Goal: Task Accomplishment & Management: Manage account settings

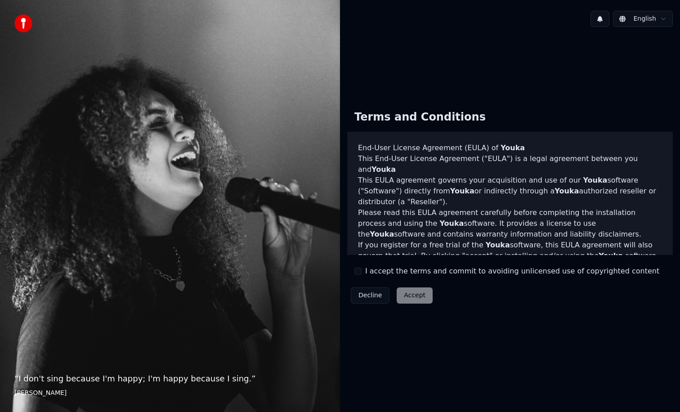
click at [408, 298] on div "Decline Accept" at bounding box center [391, 295] width 89 height 23
click at [356, 270] on button "I accept the terms and commit to avoiding unlicensed use of copyrighted content" at bounding box center [358, 271] width 7 height 7
click at [414, 294] on button "Accept" at bounding box center [415, 296] width 36 height 16
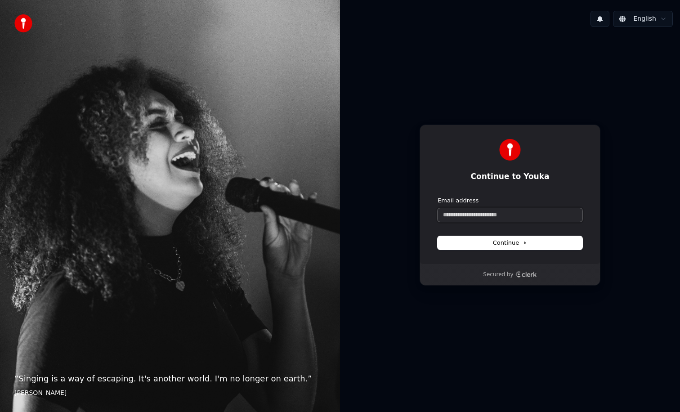
click at [463, 221] on input "Email address" at bounding box center [510, 215] width 145 height 14
click at [527, 246] on span "Continue" at bounding box center [510, 243] width 34 height 8
type input "**********"
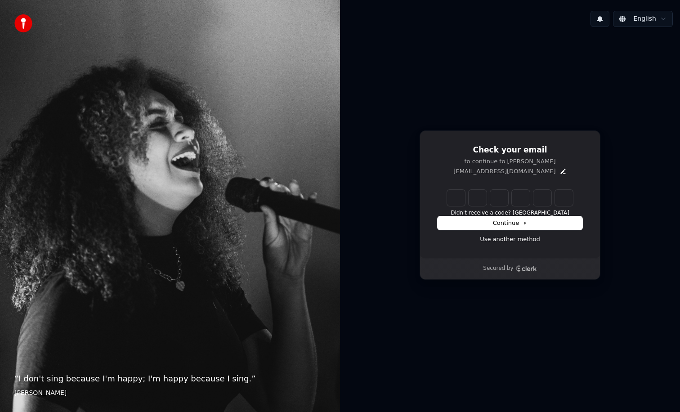
click at [457, 201] on input "Enter verification code" at bounding box center [510, 198] width 126 height 16
paste input "******"
type input "******"
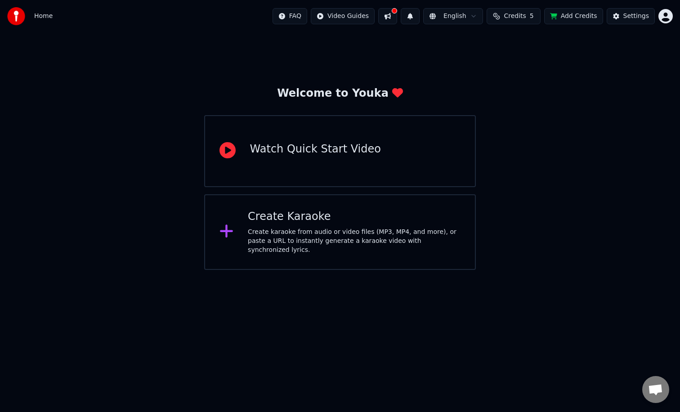
click at [42, 17] on span "Home" at bounding box center [43, 16] width 18 height 9
click at [661, 13] on html "Home FAQ Video Guides English Credits 5 Add Credits Settings Welcome to Youka W…" at bounding box center [340, 135] width 680 height 270
click at [543, 77] on html "Home FAQ Video Guides English Credits 5 Add Credits Settings Welcome to Youka W…" at bounding box center [340, 135] width 680 height 270
click at [392, 15] on button at bounding box center [387, 16] width 19 height 16
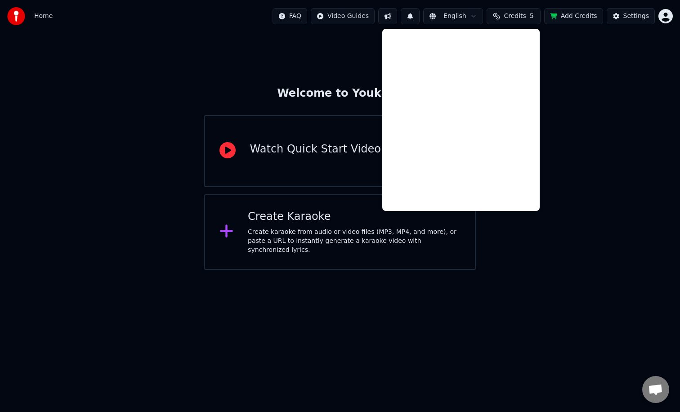
click at [336, 51] on div "Welcome to Youka Watch Quick Start Video Create Karaoke Create karaoke from aud…" at bounding box center [340, 151] width 680 height 238
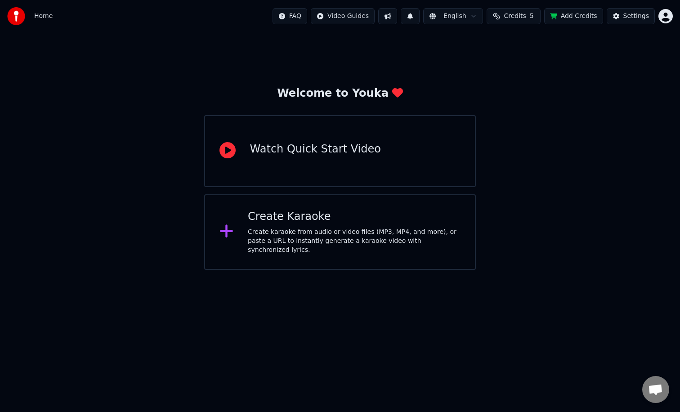
click at [334, 95] on div "Welcome to Youka" at bounding box center [340, 93] width 126 height 14
click at [356, 218] on div "Create Karaoke" at bounding box center [354, 217] width 213 height 14
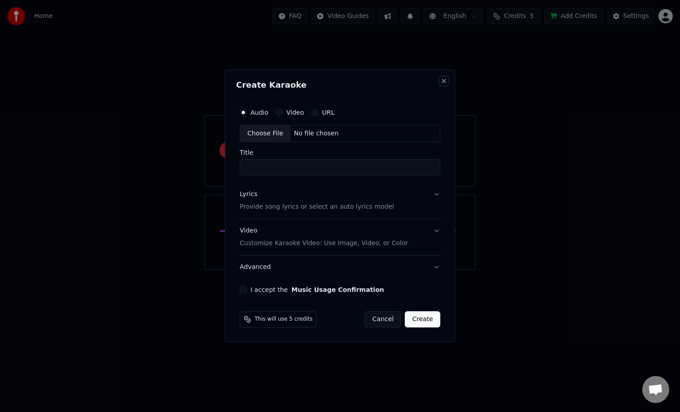
click at [446, 78] on button "Close" at bounding box center [444, 80] width 7 height 7
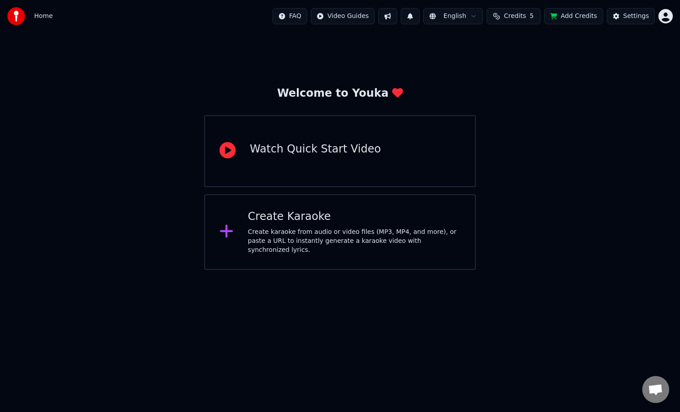
click at [18, 17] on img at bounding box center [16, 16] width 18 height 18
click at [43, 19] on span "Home" at bounding box center [43, 16] width 18 height 9
click at [41, 15] on span "Home" at bounding box center [43, 16] width 18 height 9
click at [632, 17] on div "Settings" at bounding box center [637, 16] width 26 height 9
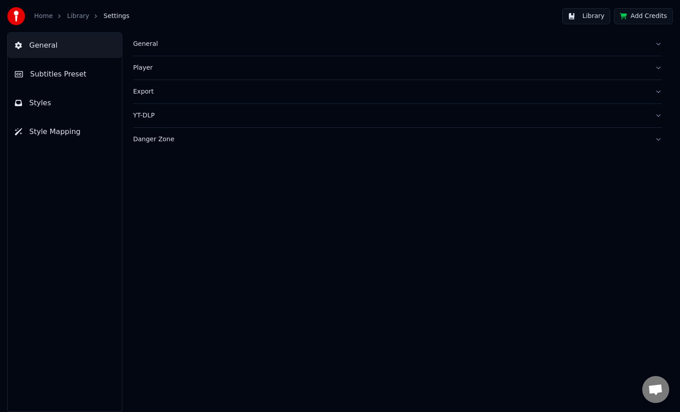
drag, startPoint x: 153, startPoint y: 44, endPoint x: 141, endPoint y: 44, distance: 11.7
click at [153, 44] on div "General" at bounding box center [390, 44] width 515 height 9
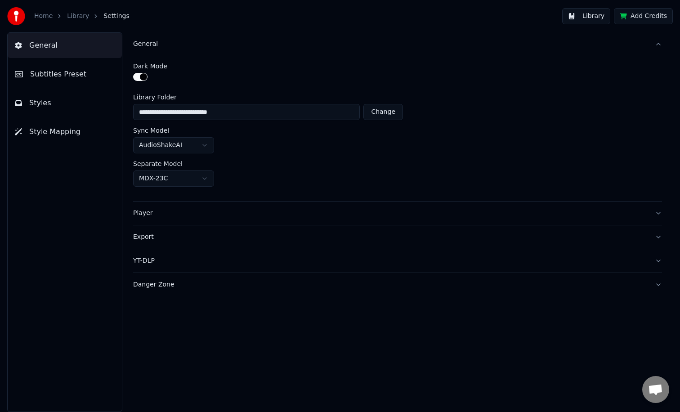
click at [80, 15] on link "Library" at bounding box center [78, 16] width 22 height 9
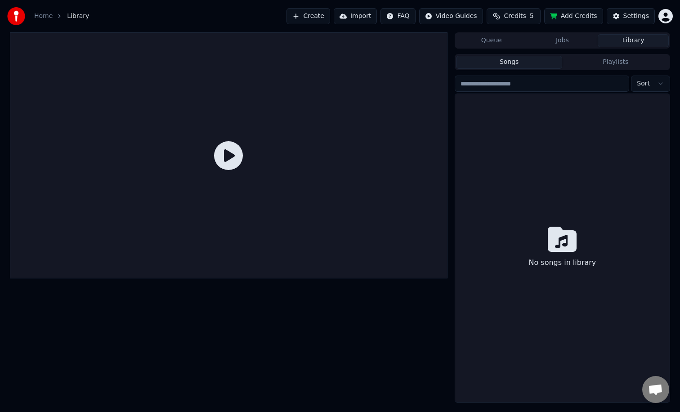
click at [241, 157] on icon at bounding box center [228, 155] width 29 height 29
click at [231, 160] on icon at bounding box center [228, 155] width 29 height 29
click at [622, 59] on button "Playlists" at bounding box center [616, 62] width 107 height 13
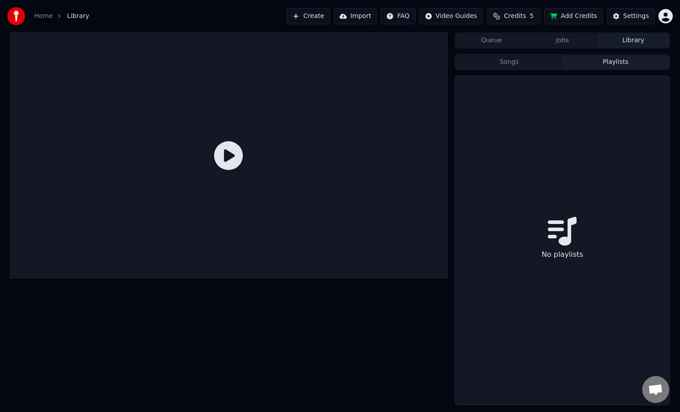
click at [529, 64] on button "Songs" at bounding box center [509, 62] width 107 height 13
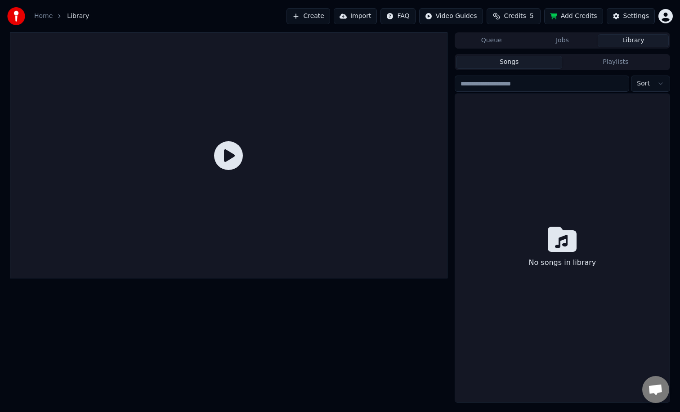
click at [568, 41] on button "Jobs" at bounding box center [562, 40] width 71 height 13
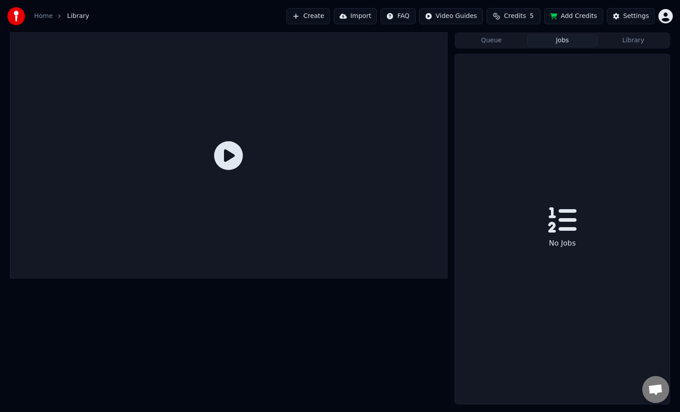
click at [496, 41] on button "Queue" at bounding box center [491, 40] width 71 height 13
click at [632, 41] on button "Library" at bounding box center [633, 40] width 71 height 13
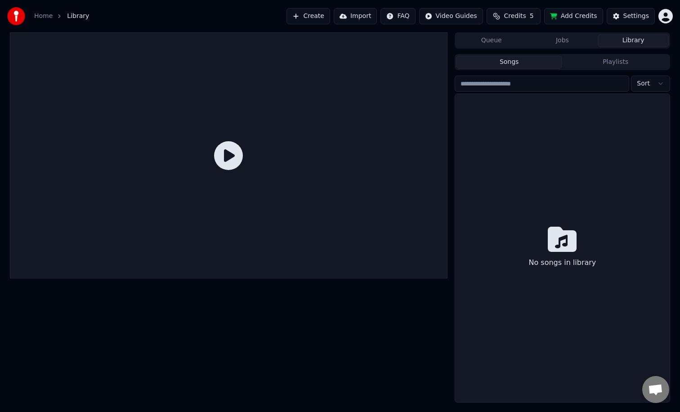
click at [570, 39] on button "Jobs" at bounding box center [562, 40] width 71 height 13
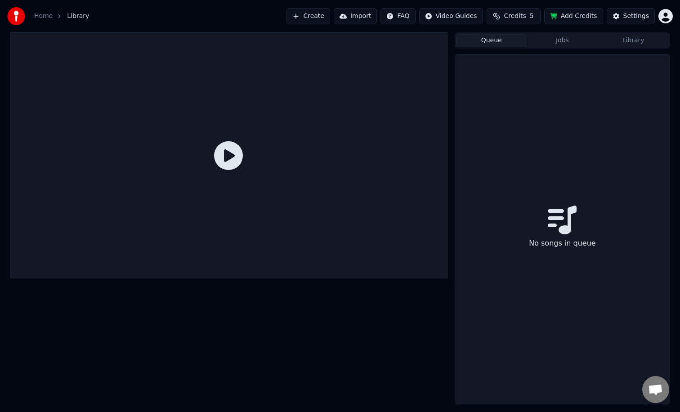
click at [494, 38] on button "Queue" at bounding box center [491, 40] width 71 height 13
click at [571, 38] on button "Jobs" at bounding box center [562, 40] width 71 height 13
drag, startPoint x: 635, startPoint y: 41, endPoint x: 622, endPoint y: 42, distance: 13.1
click at [635, 41] on button "Library" at bounding box center [633, 40] width 71 height 13
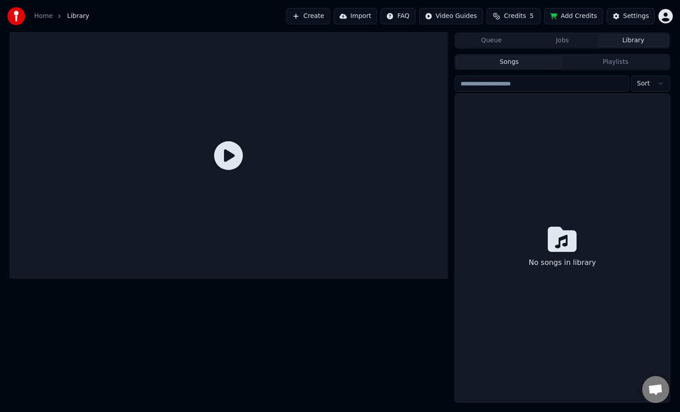
click at [510, 123] on div "No songs in library" at bounding box center [562, 248] width 215 height 308
click at [409, 11] on html "Home Library Create Import FAQ Video Guides Credits 5 Add Credits Settings Queu…" at bounding box center [340, 206] width 680 height 412
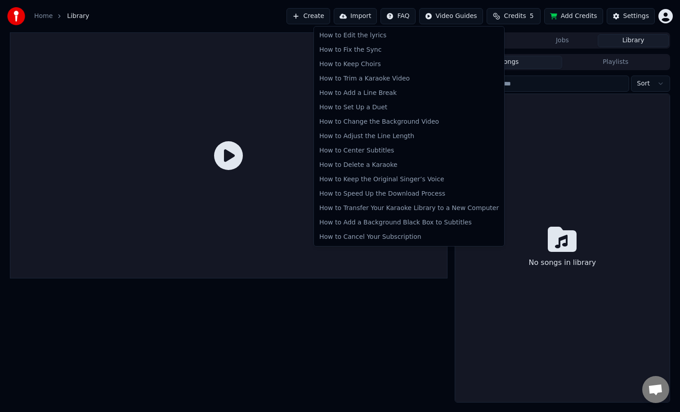
click at [374, 14] on html "Home Library Create Import FAQ Video Guides Credits 5 Add Credits Settings Queu…" at bounding box center [340, 206] width 680 height 412
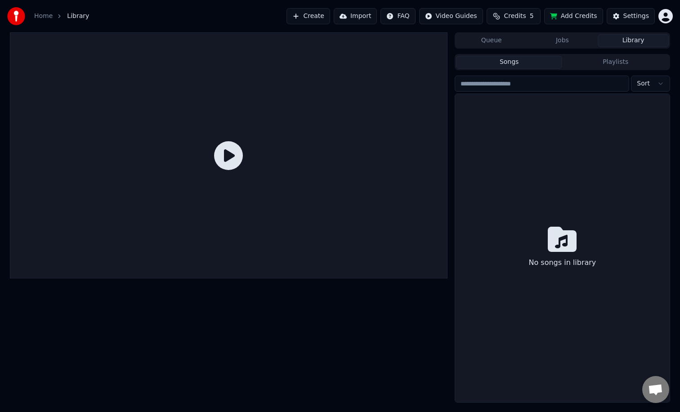
click at [355, 18] on button "Import" at bounding box center [355, 16] width 43 height 16
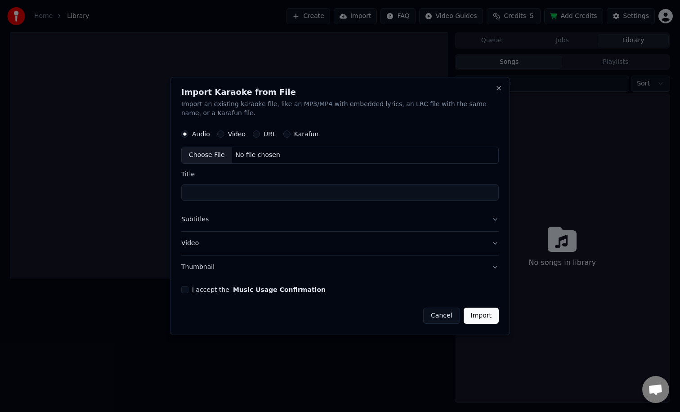
click at [503, 90] on div "Import Karaoke from File Import an existing karaoke file, like an MP3/MP4 with …" at bounding box center [340, 206] width 340 height 258
click at [504, 88] on div "Import Karaoke from File Import an existing karaoke file, like an MP3/MP4 with …" at bounding box center [340, 206] width 340 height 258
click at [500, 86] on button "Close" at bounding box center [499, 88] width 7 height 7
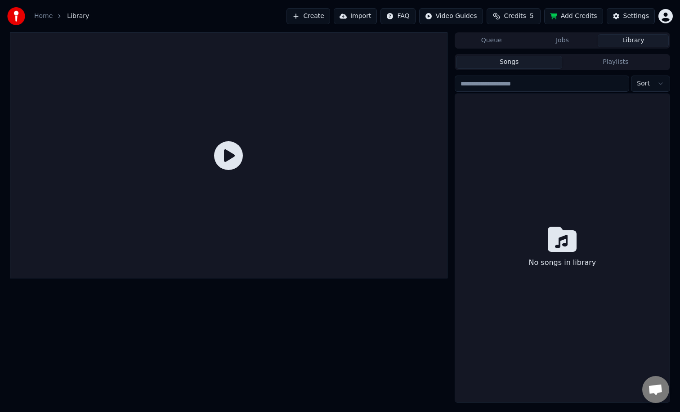
click at [314, 20] on button "Create" at bounding box center [309, 16] width 44 height 16
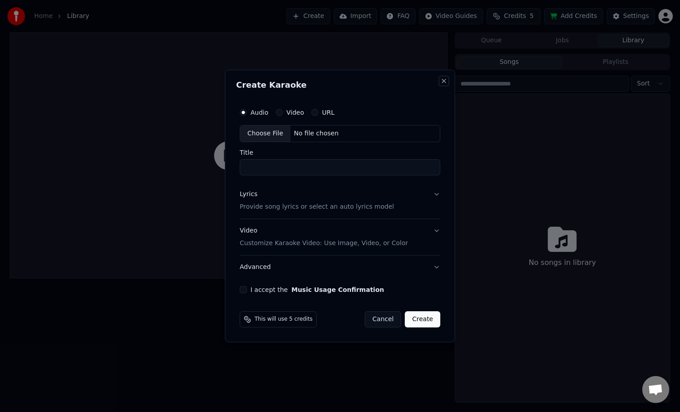
click at [443, 83] on button "Close" at bounding box center [444, 80] width 7 height 7
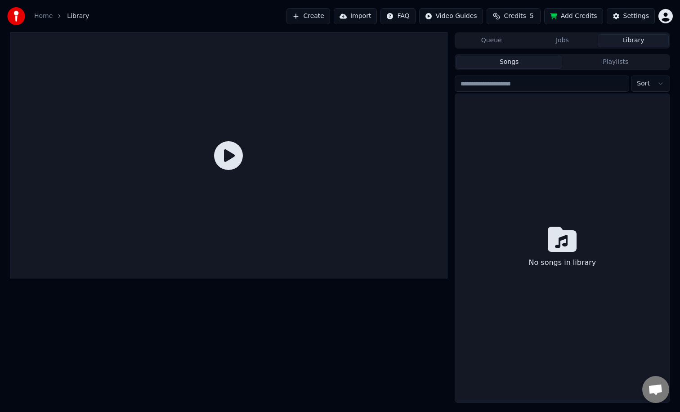
click at [456, 23] on body "Home Library Create Import FAQ Video Guides Credits 5 Add Credits Settings Queu…" at bounding box center [340, 206] width 680 height 412
click at [510, 23] on html "Home Library Create Import FAQ Video Guides Credits 5 Add Credits Settings Queu…" at bounding box center [340, 206] width 680 height 412
click at [522, 19] on span "Credits" at bounding box center [515, 16] width 22 height 9
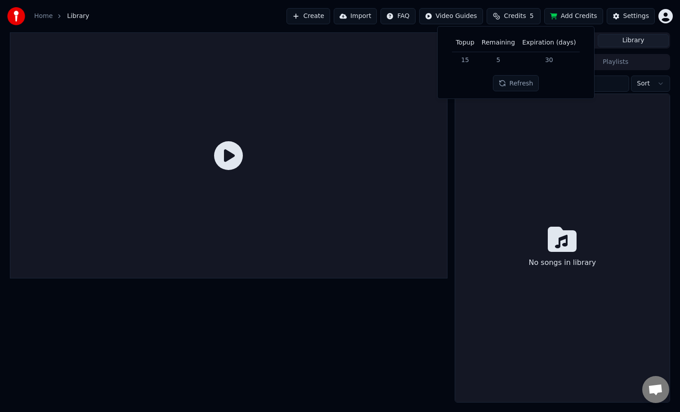
click at [466, 59] on td "15" at bounding box center [465, 60] width 26 height 16
click at [512, 86] on button "Refresh" at bounding box center [516, 83] width 46 height 16
click at [552, 58] on td "30" at bounding box center [549, 60] width 61 height 16
click at [563, 20] on button "Add Credits" at bounding box center [574, 16] width 59 height 16
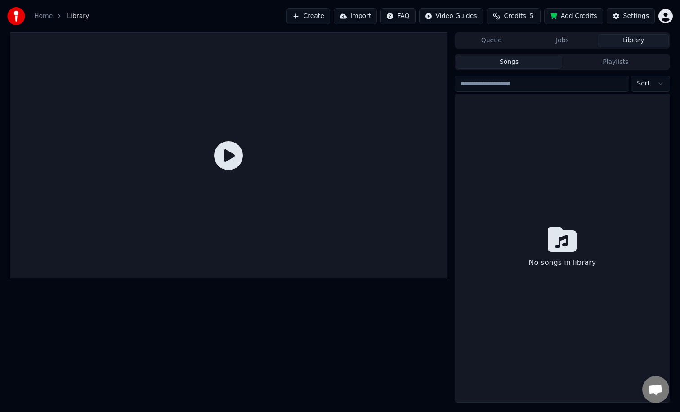
click at [667, 14] on html "Home Library Create Import FAQ Video Guides Credits 5 Add Credits Settings Queu…" at bounding box center [340, 206] width 680 height 412
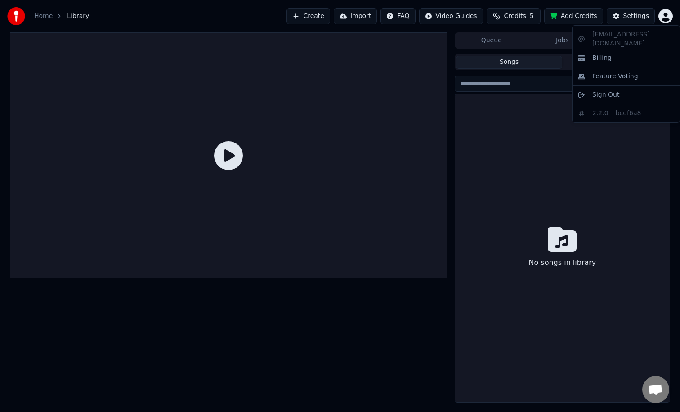
click at [628, 18] on html "Home Library Create Import FAQ Video Guides Credits 5 Add Credits Settings Queu…" at bounding box center [340, 206] width 680 height 412
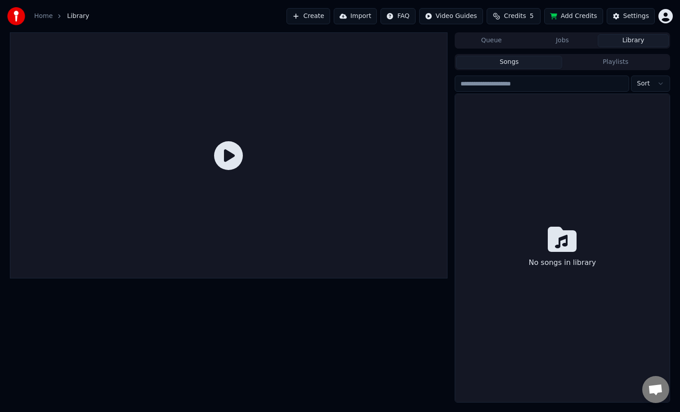
click at [621, 17] on button "Settings" at bounding box center [631, 16] width 48 height 16
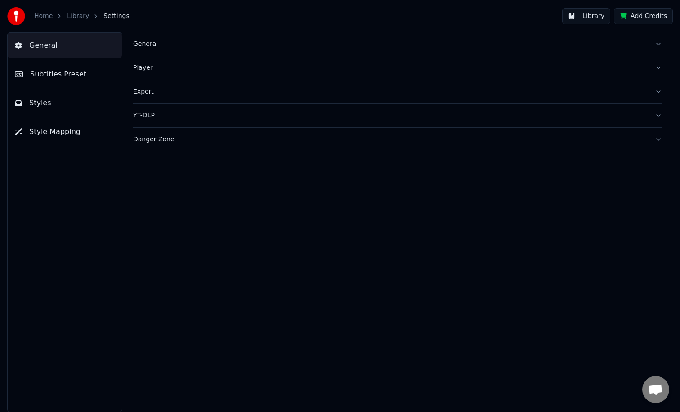
click at [578, 18] on button "Library" at bounding box center [587, 16] width 48 height 16
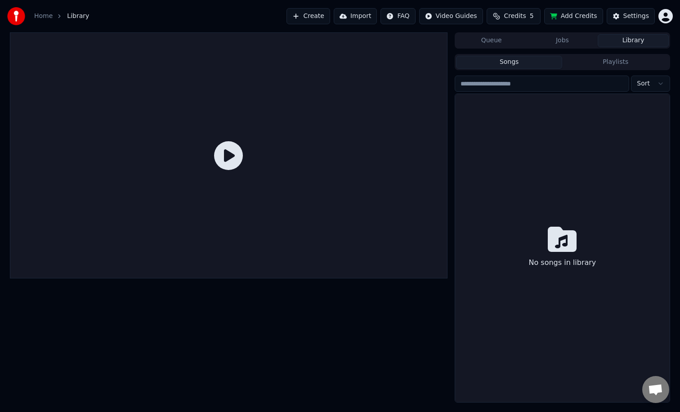
click at [557, 125] on div "No songs in library" at bounding box center [562, 248] width 215 height 308
click at [559, 235] on icon at bounding box center [562, 239] width 29 height 25
click at [604, 56] on button "Playlists" at bounding box center [616, 62] width 107 height 13
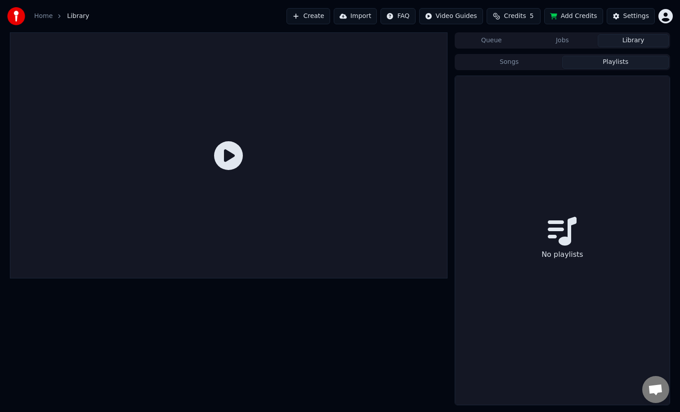
click at [530, 59] on button "Songs" at bounding box center [509, 62] width 107 height 13
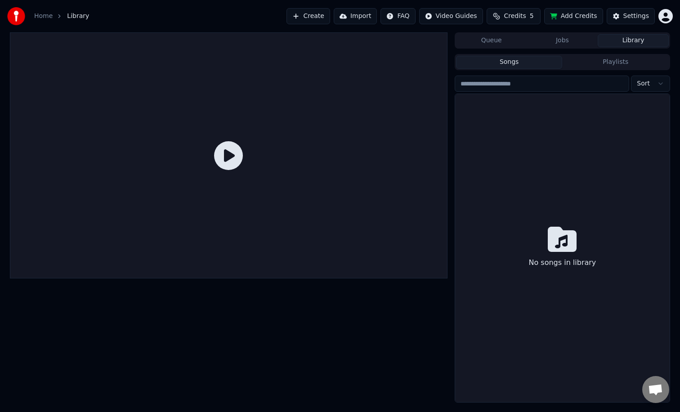
click at [667, 19] on html "Home Library Create Import FAQ Video Guides Credits 5 Add Credits Settings Queu…" at bounding box center [340, 206] width 680 height 412
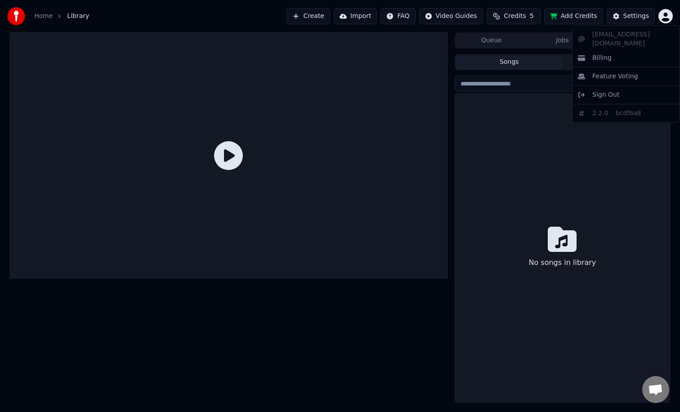
click at [509, 19] on html "Home Library Create Import FAQ Video Guides Credits 5 Add Credits Settings Queu…" at bounding box center [340, 206] width 680 height 412
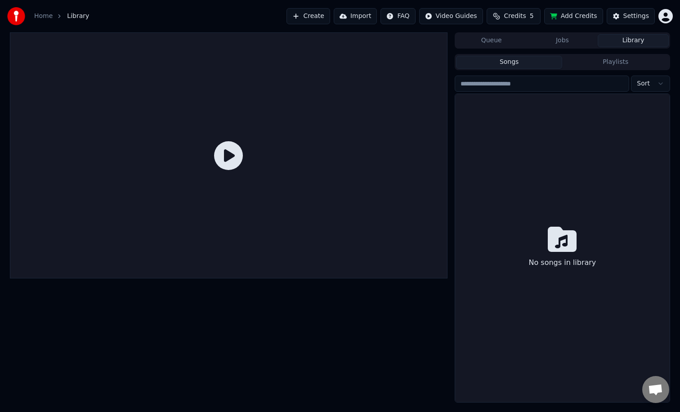
click at [500, 18] on button "Credits 5" at bounding box center [514, 16] width 54 height 16
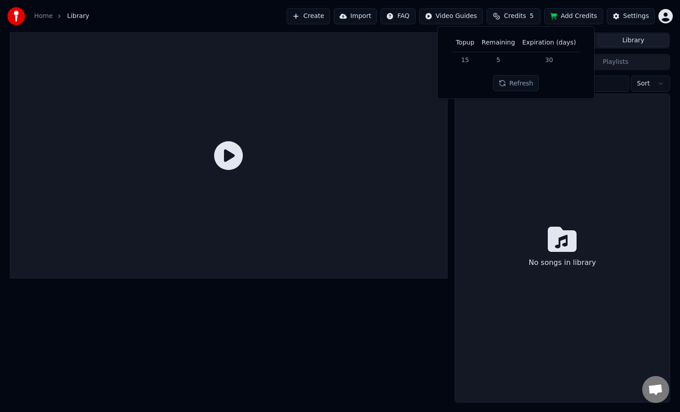
click at [460, 19] on html "Home Library Create Import FAQ Video Guides Credits 5 Add Credits Settings Queu…" at bounding box center [340, 206] width 680 height 412
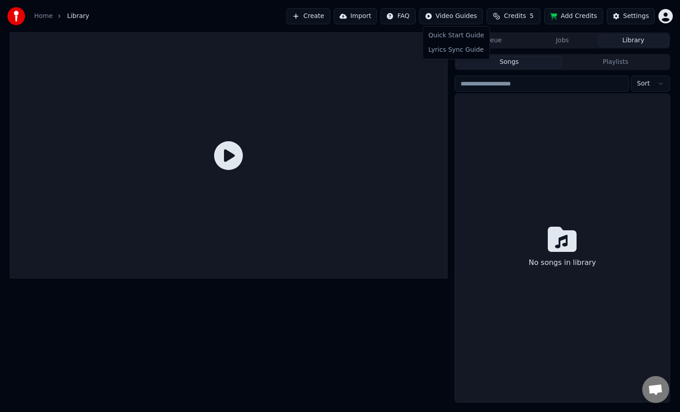
click at [410, 18] on html "Home Library Create Import FAQ Video Guides Credits 5 Add Credits Settings Queu…" at bounding box center [340, 206] width 680 height 412
click at [447, 14] on html "Home Library Create Import FAQ Video Guides Credits 5 Add Credits Settings Queu…" at bounding box center [340, 206] width 680 height 412
click at [405, 18] on html "Home Library Create Import FAQ Video Guides Credits 5 Add Credits Settings Queu…" at bounding box center [340, 206] width 680 height 412
click at [404, 18] on html "Home Library Create Import FAQ Video Guides Credits 5 Add Credits Settings Queu…" at bounding box center [340, 206] width 680 height 412
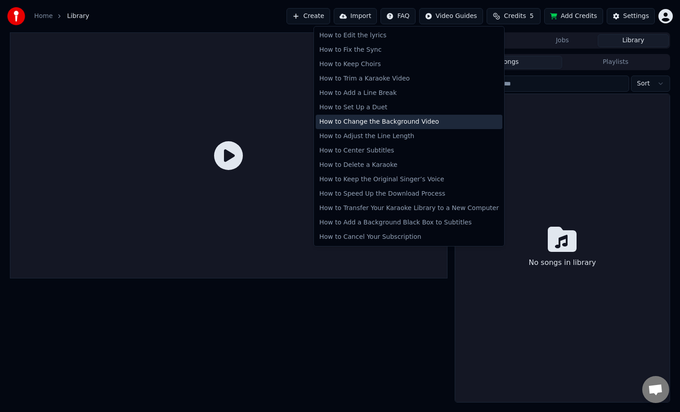
click at [394, 123] on div "How to Change the Background Video" at bounding box center [409, 122] width 187 height 14
